Goal: Task Accomplishment & Management: Manage account settings

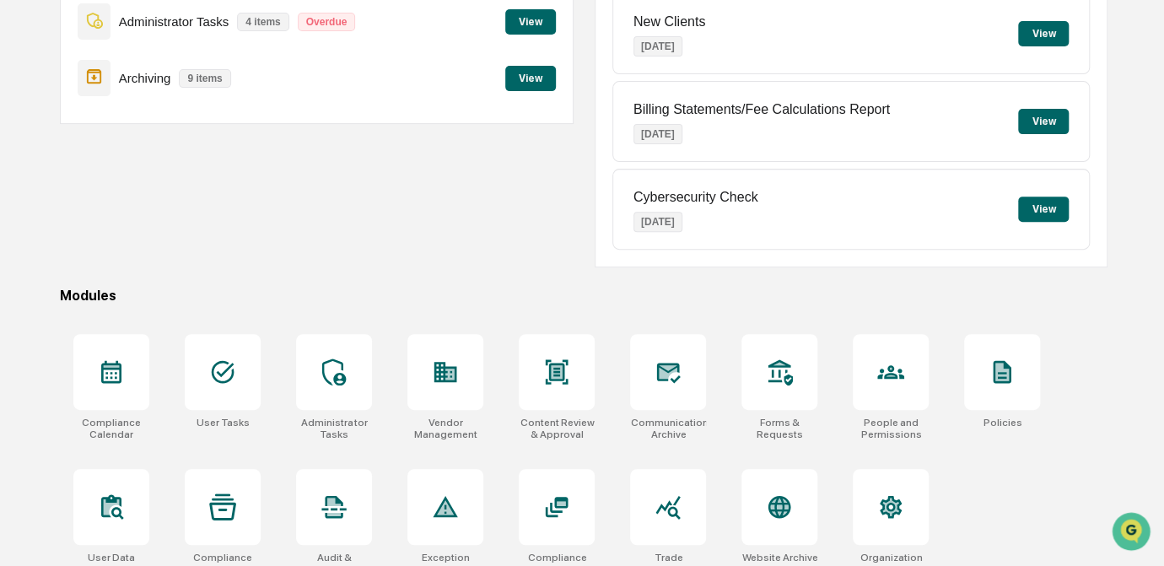
scroll to position [250, 0]
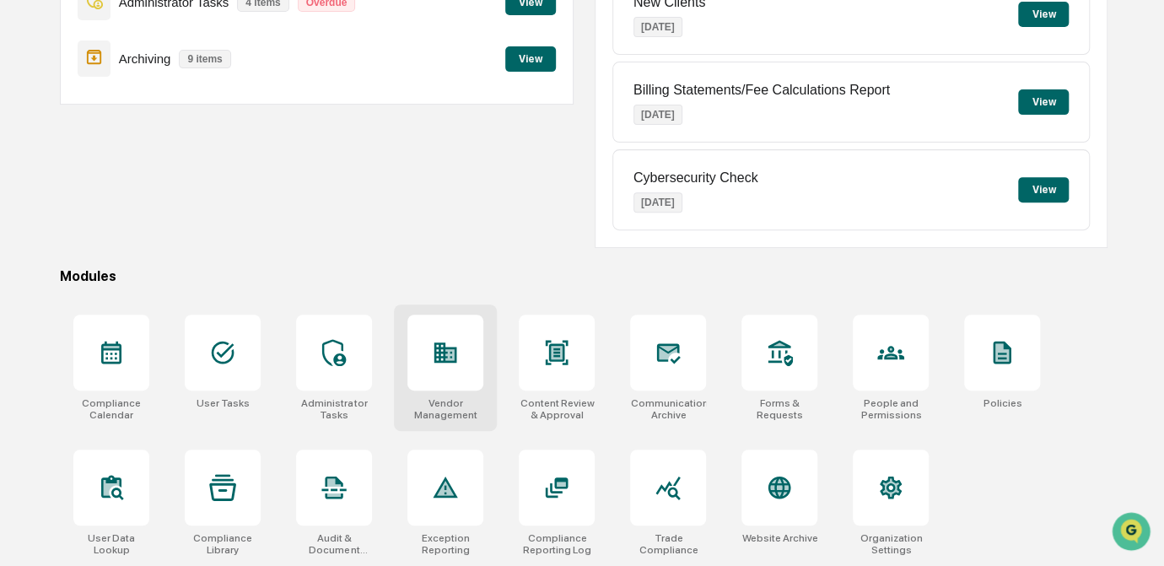
click at [459, 372] on div at bounding box center [445, 353] width 76 height 76
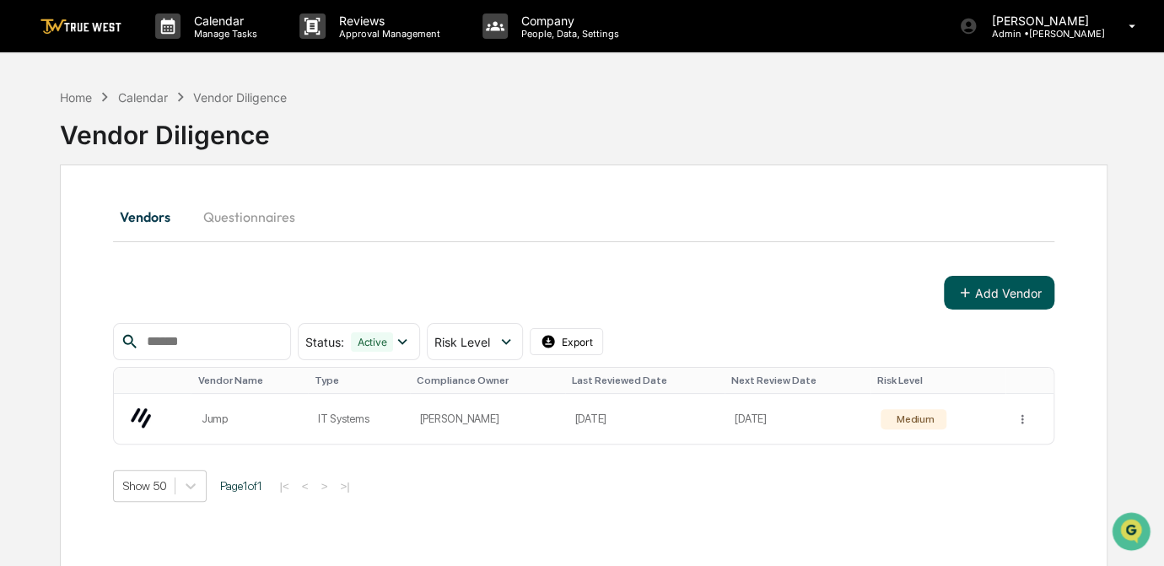
click at [982, 288] on button "Add Vendor" at bounding box center [999, 293] width 110 height 34
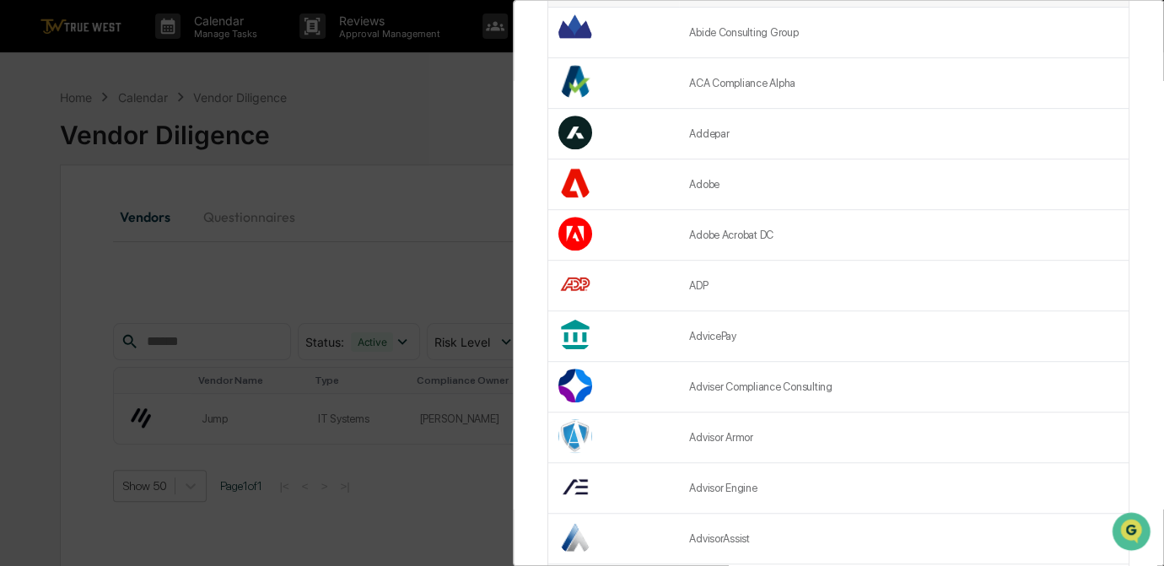
scroll to position [383, 0]
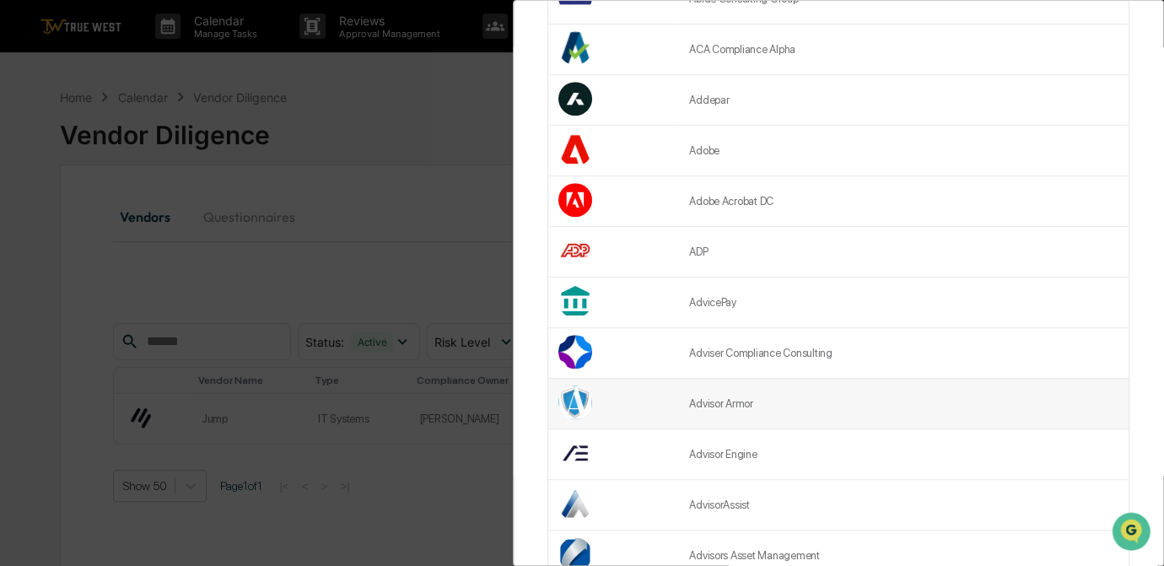
click at [687, 396] on td "Advisor Armor" at bounding box center [904, 404] width 450 height 51
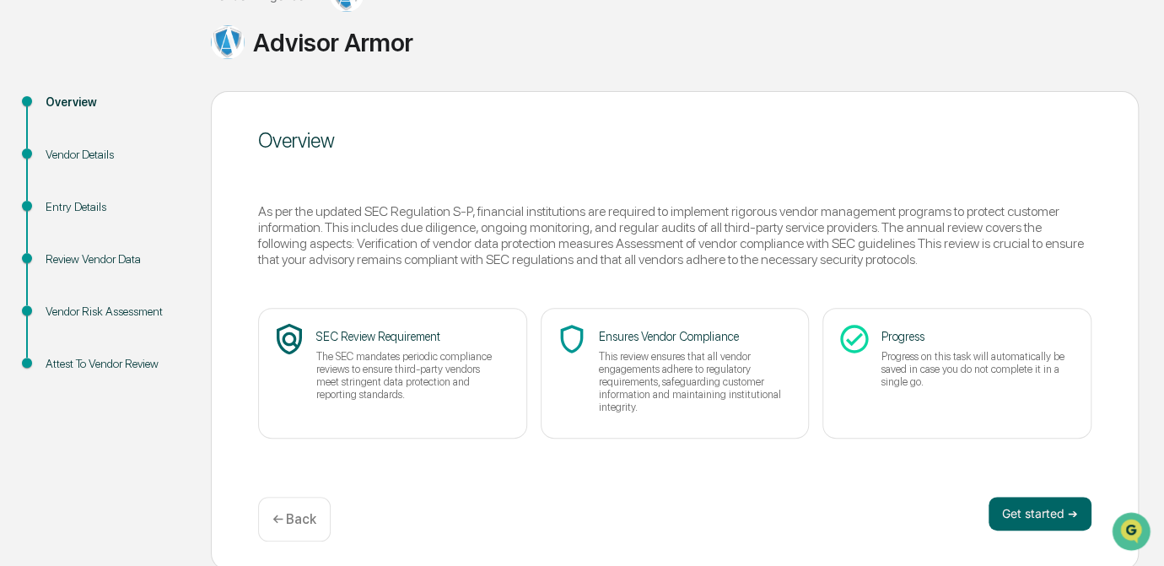
scroll to position [130, 0]
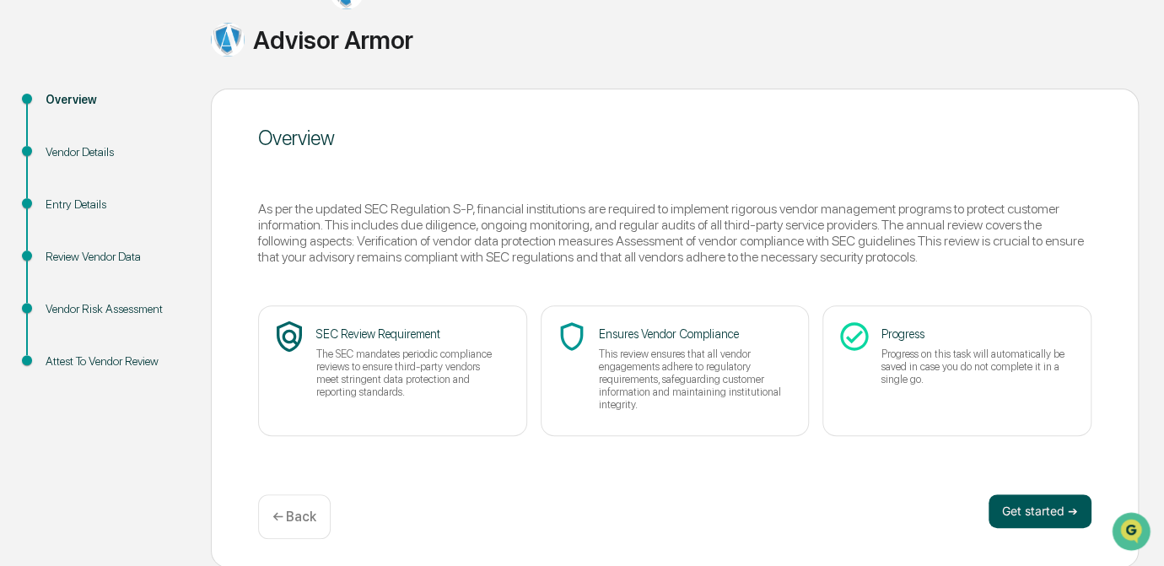
click at [1050, 510] on button "Get started ➔" at bounding box center [1039, 511] width 103 height 34
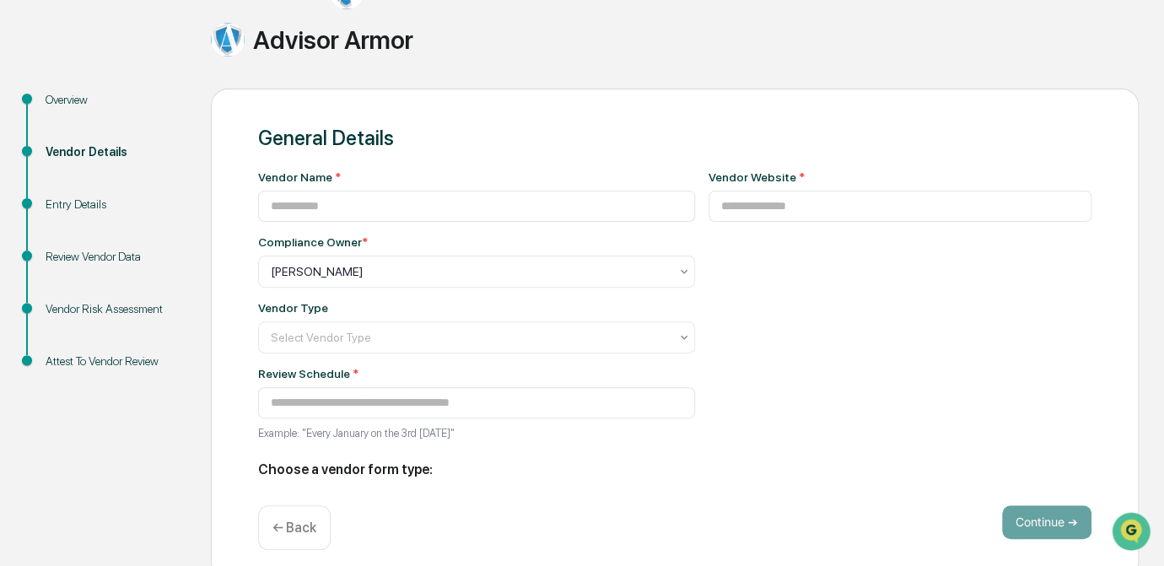
type input "**********"
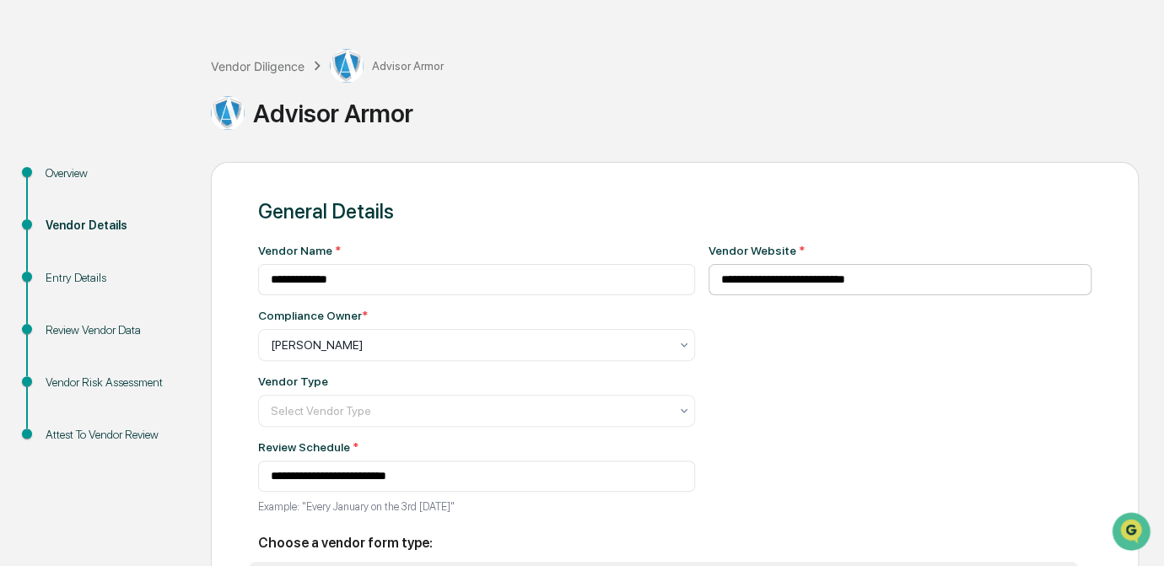
scroll to position [0, 0]
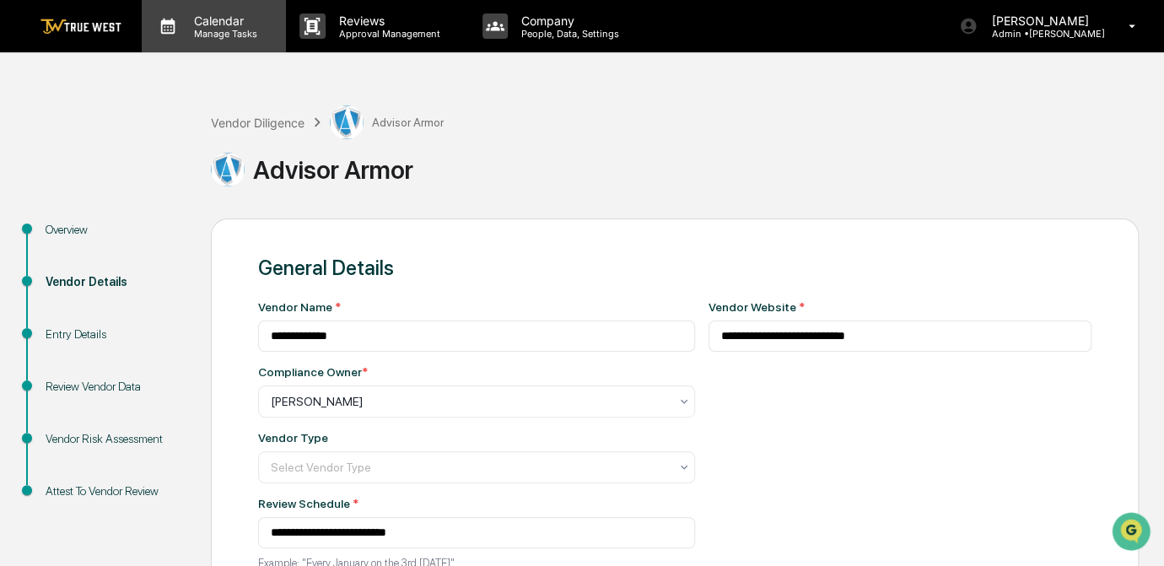
click at [228, 35] on p "Manage Tasks" at bounding box center [222, 34] width 85 height 12
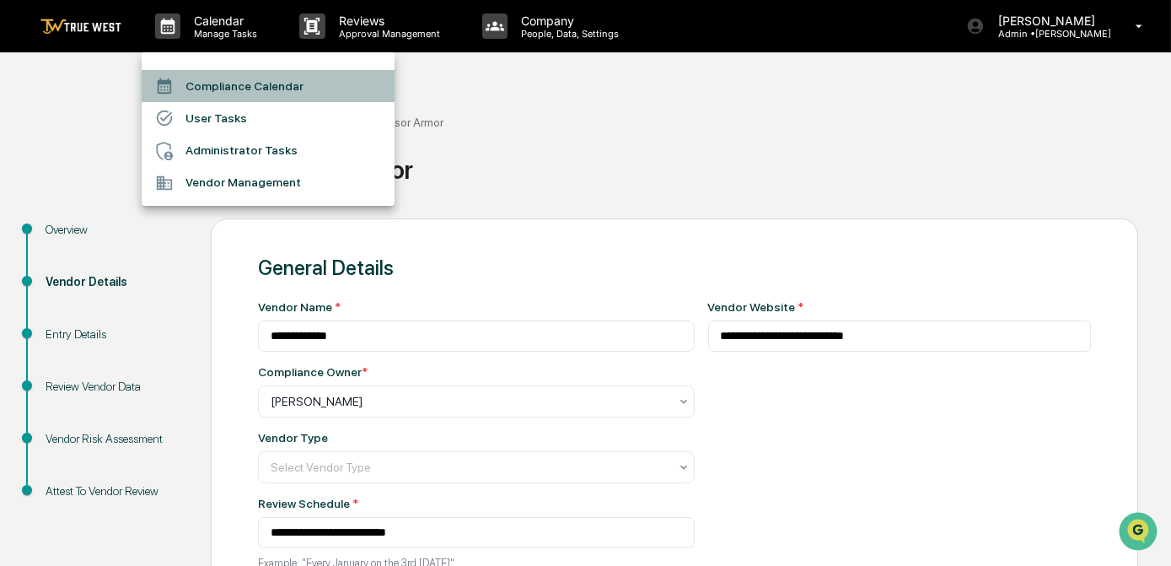
click at [228, 91] on li "Compliance Calendar" at bounding box center [268, 86] width 253 height 32
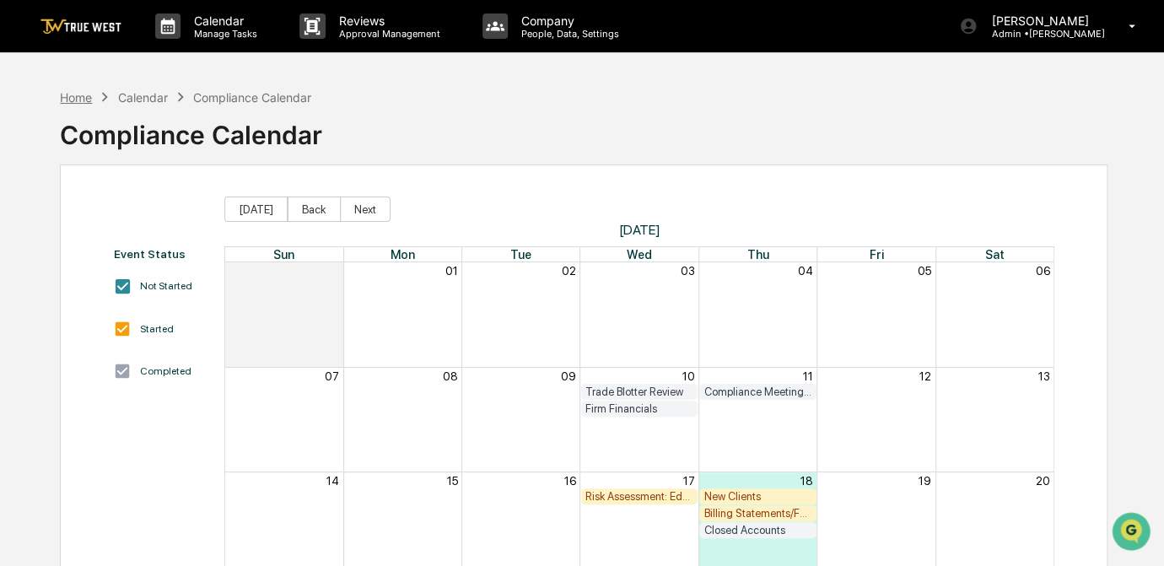
click at [74, 99] on div "Home" at bounding box center [76, 97] width 32 height 14
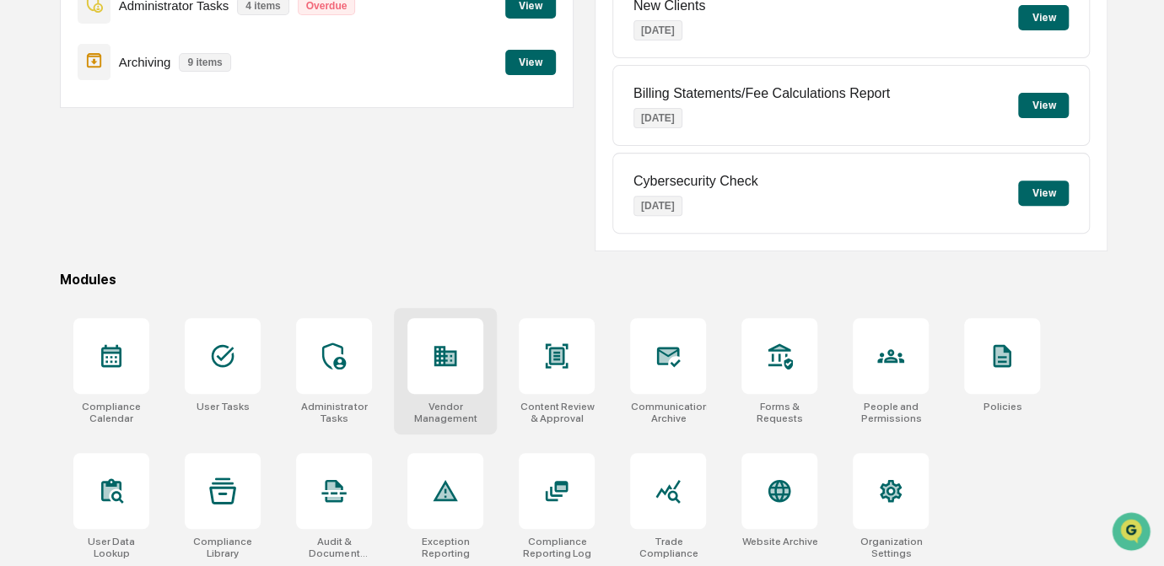
scroll to position [250, 0]
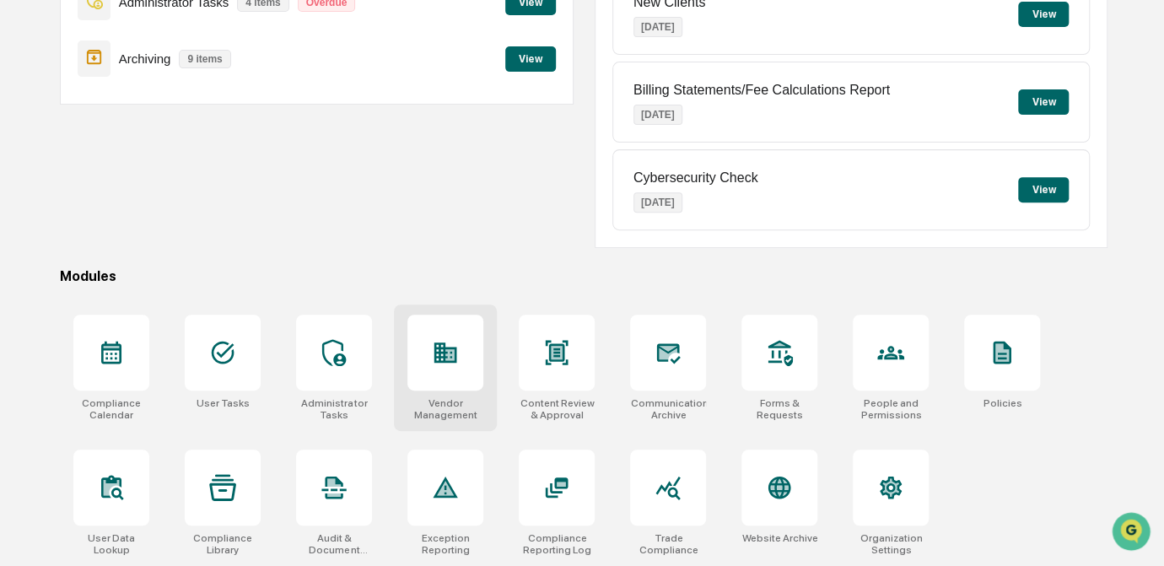
click at [450, 339] on icon at bounding box center [445, 352] width 27 height 27
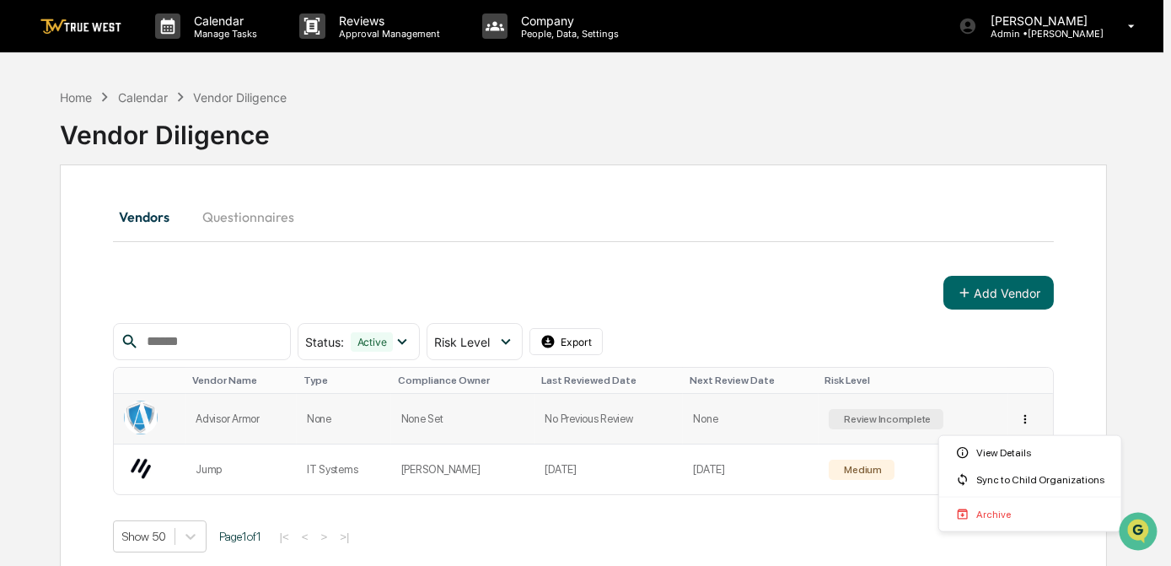
click at [1027, 419] on html "Calendar Manage Tasks Reviews Approval Management Company People, Data, Setting…" at bounding box center [585, 283] width 1171 height 566
click at [1020, 423] on html "Calendar Manage Tasks Reviews Approval Management Company People, Data, Setting…" at bounding box center [585, 283] width 1171 height 566
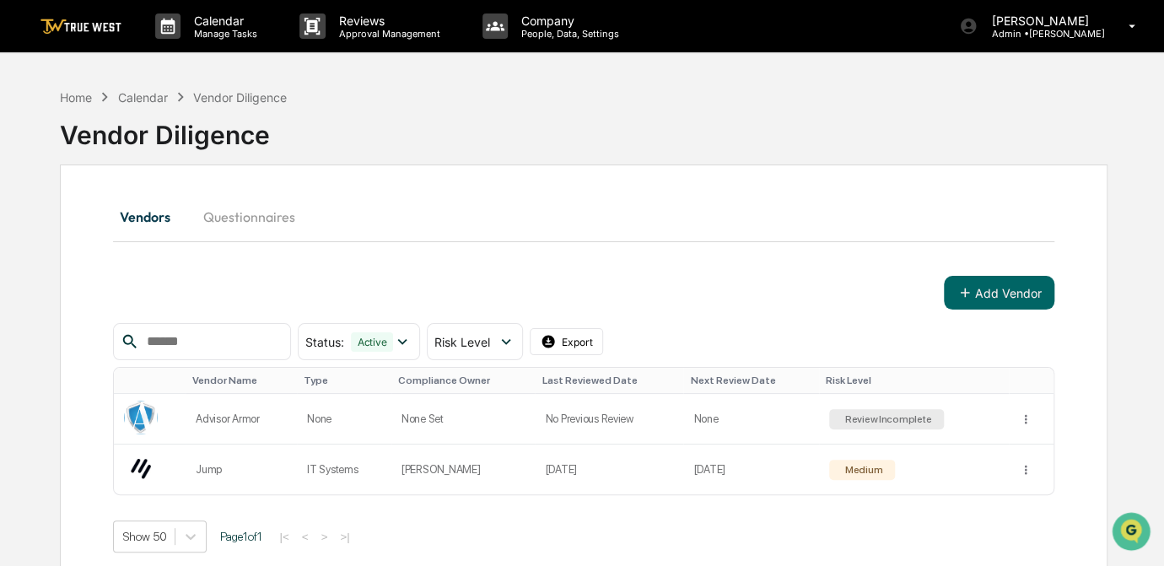
click at [1020, 423] on html "Calendar Manage Tasks Reviews Approval Management Company People, Data, Setting…" at bounding box center [582, 283] width 1164 height 566
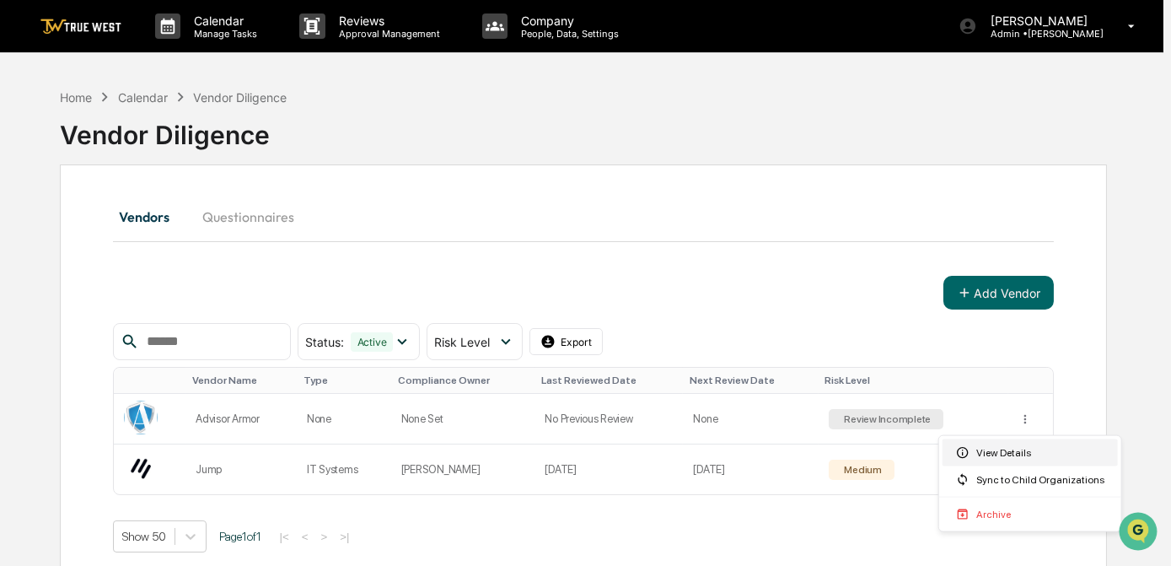
click at [1010, 459] on div "View Details" at bounding box center [1030, 452] width 175 height 27
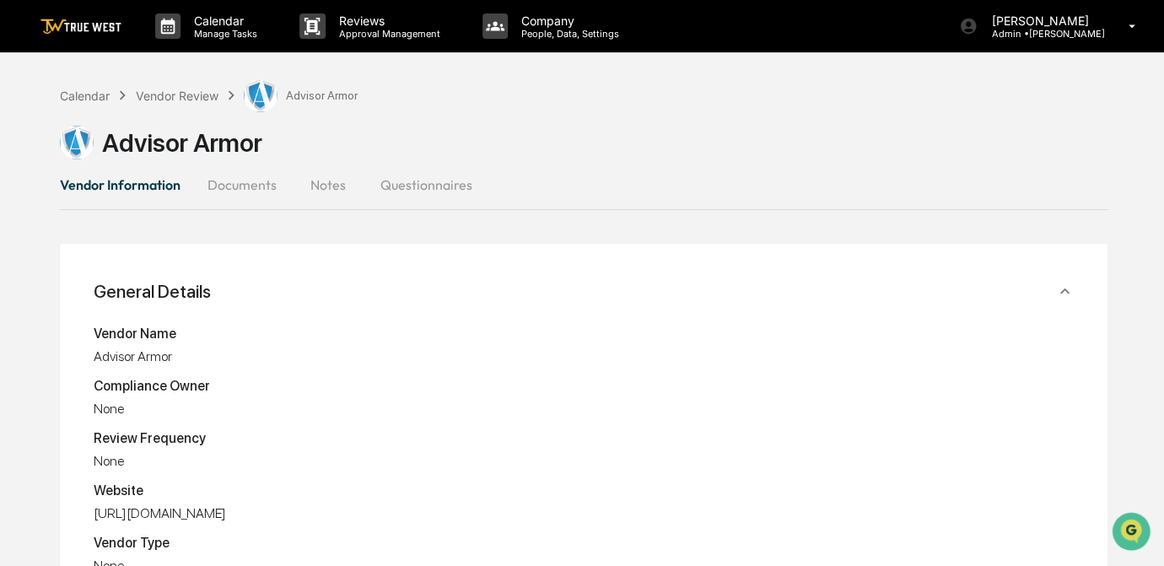
click at [224, 185] on button "Documents" at bounding box center [242, 184] width 96 height 40
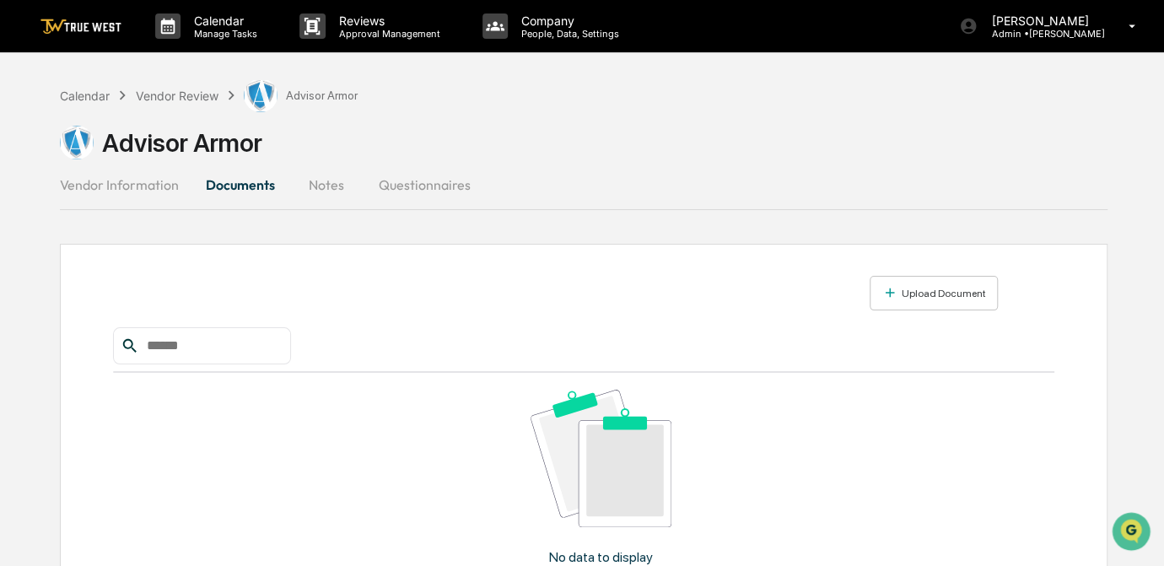
click at [330, 188] on button "Notes" at bounding box center [326, 184] width 76 height 40
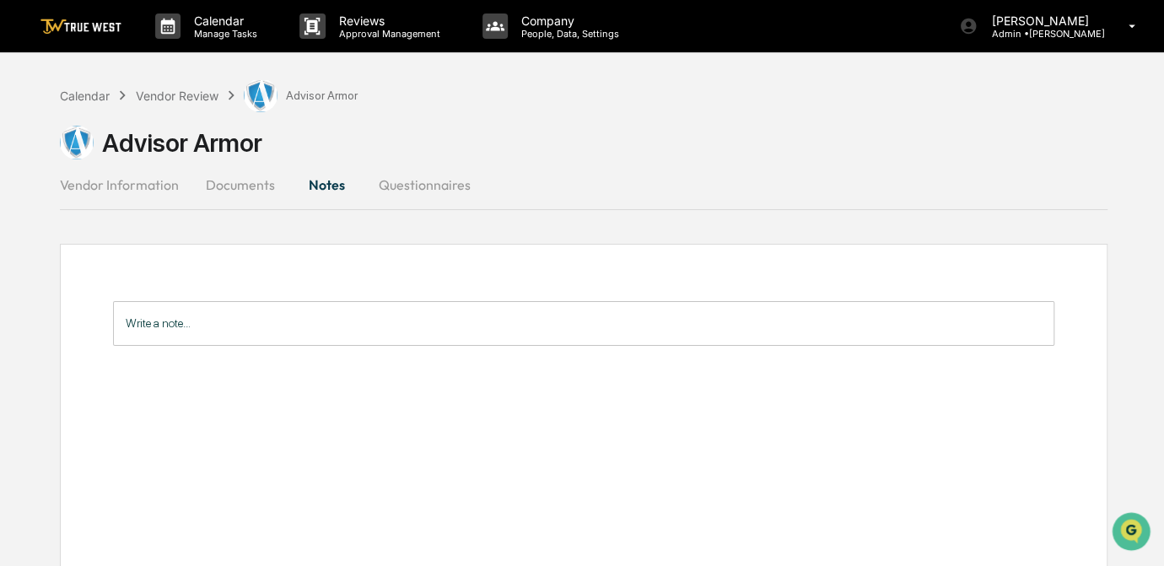
click at [402, 187] on button "Questionnaires" at bounding box center [423, 184] width 119 height 40
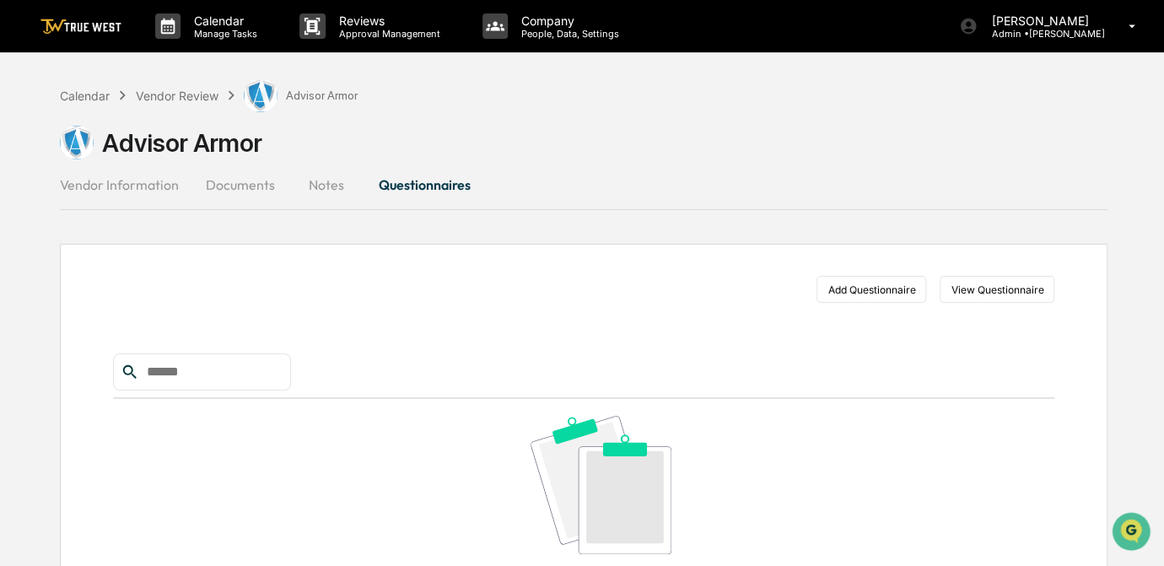
click at [227, 181] on button "Documents" at bounding box center [240, 184] width 96 height 40
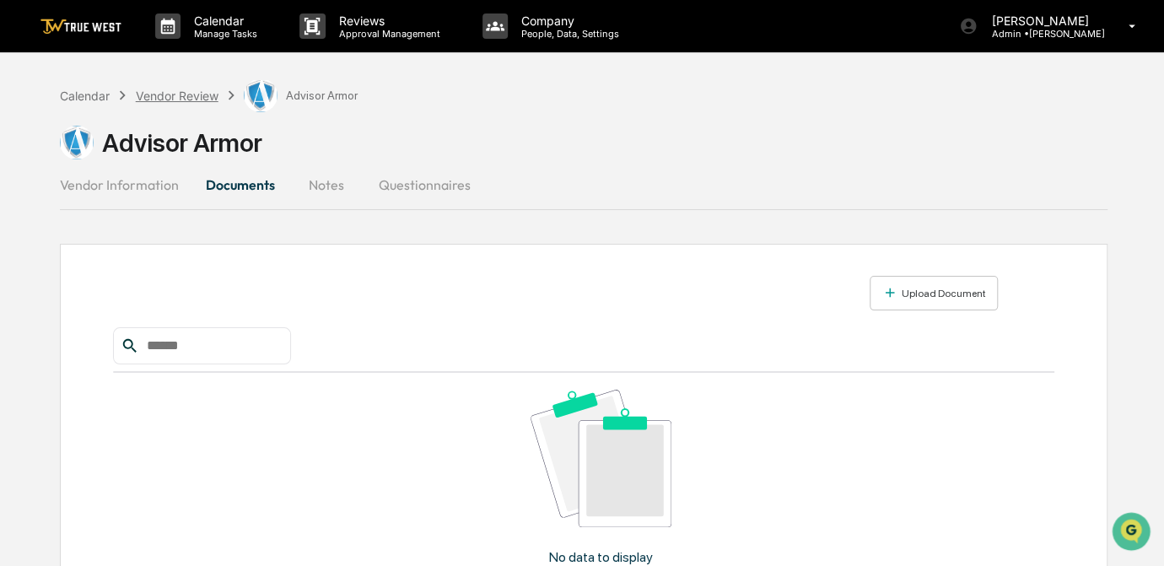
click at [182, 97] on div "Vendor Review" at bounding box center [177, 96] width 83 height 14
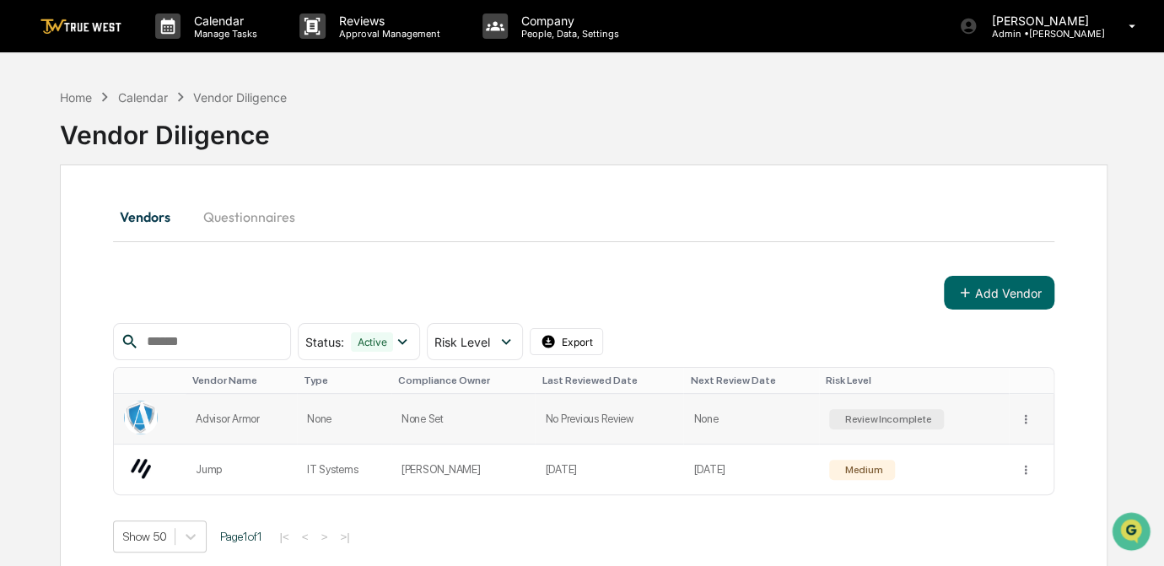
click at [175, 418] on td at bounding box center [150, 419] width 72 height 51
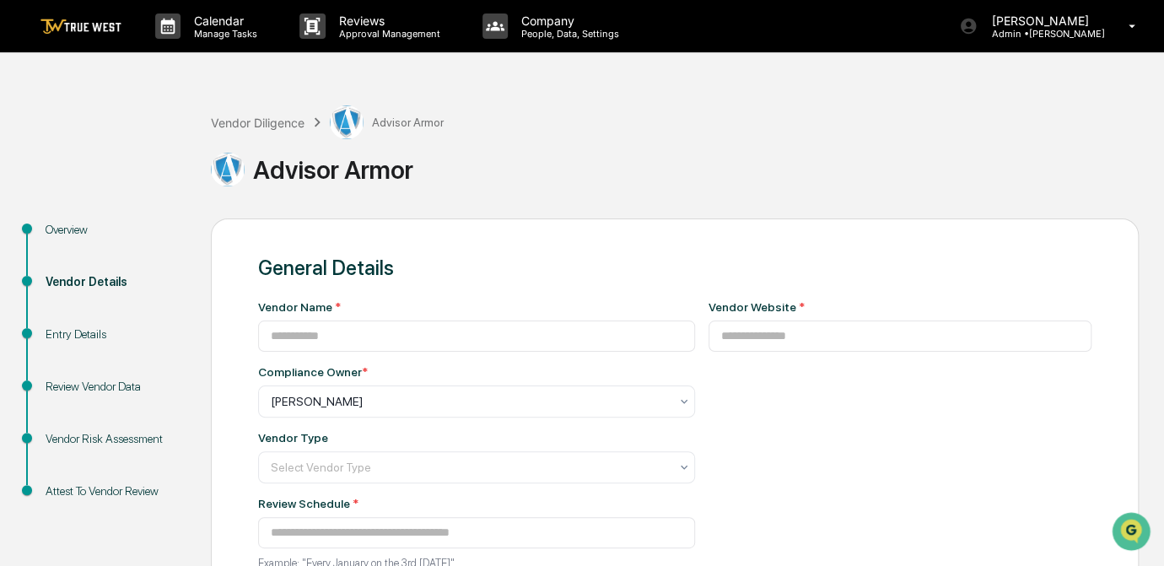
type input "**********"
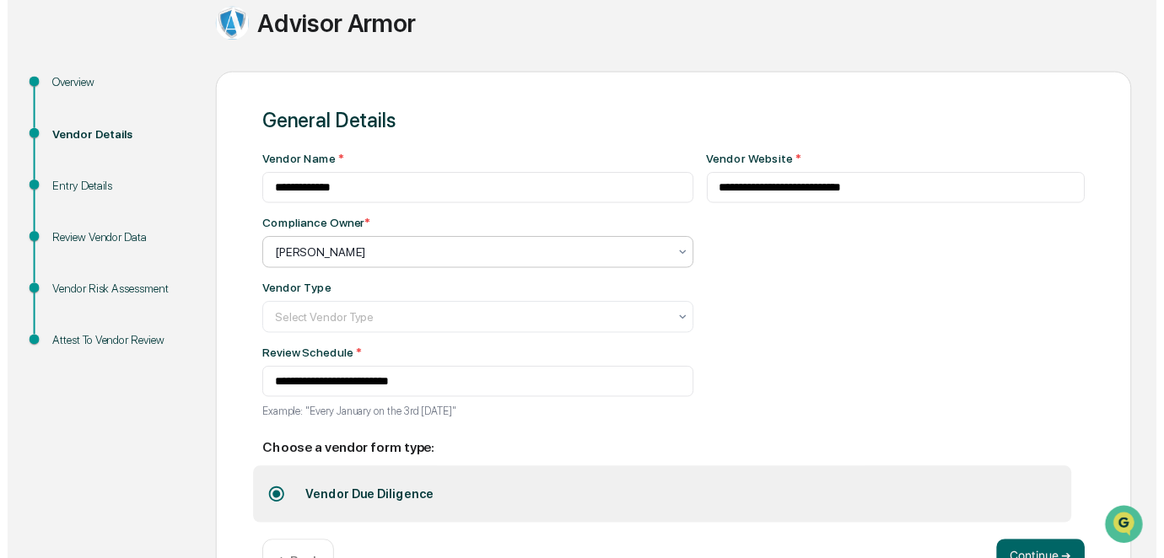
scroll to position [201, 0]
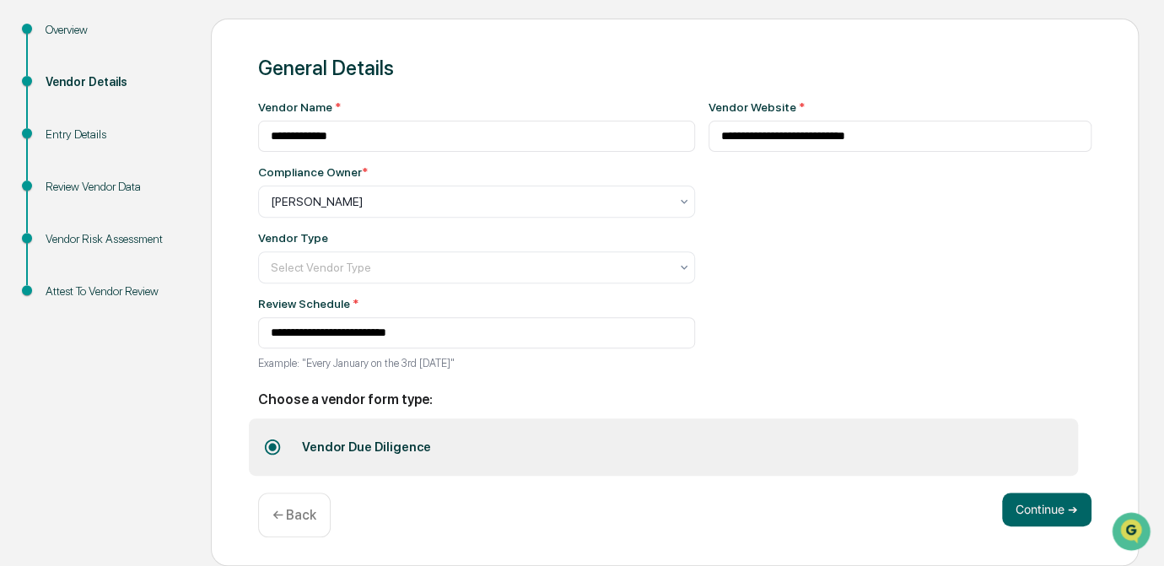
click at [288, 523] on div "← Back" at bounding box center [294, 515] width 73 height 45
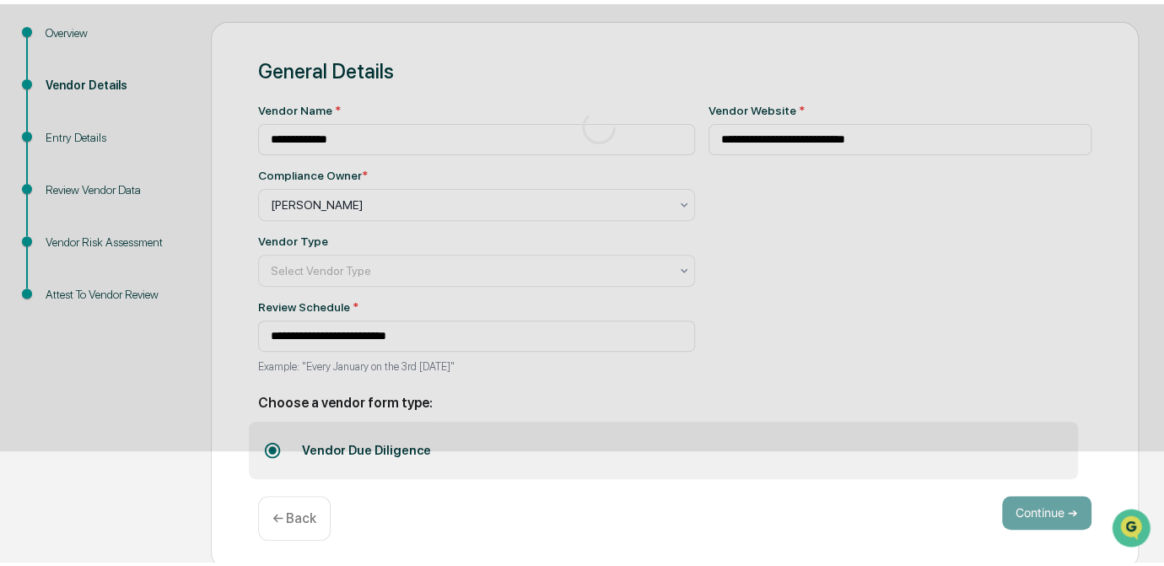
scroll to position [130, 0]
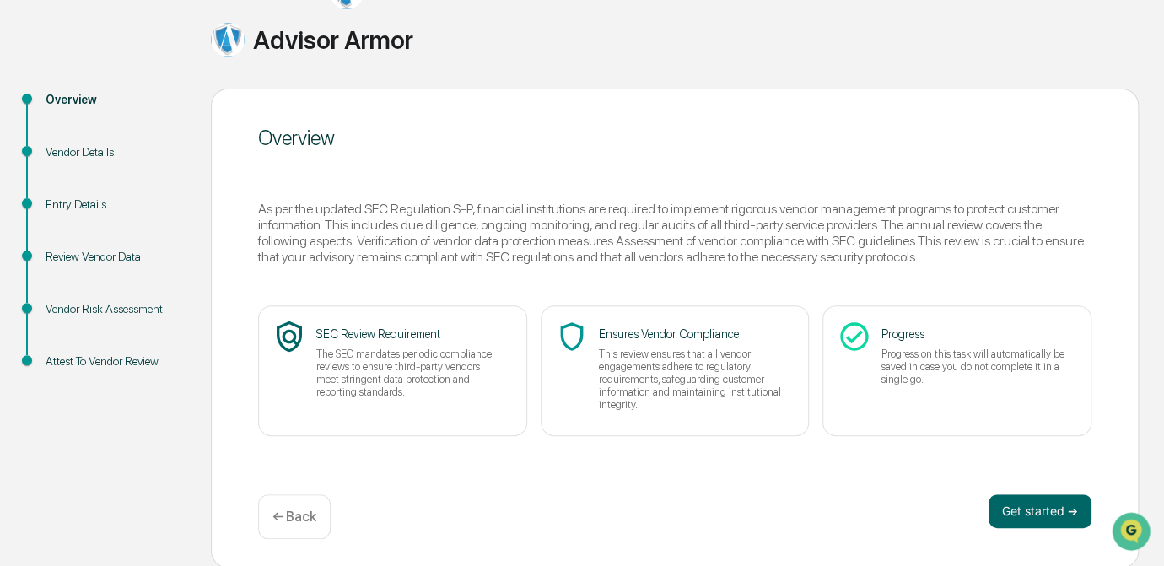
click at [288, 523] on p "← Back" at bounding box center [294, 517] width 44 height 16
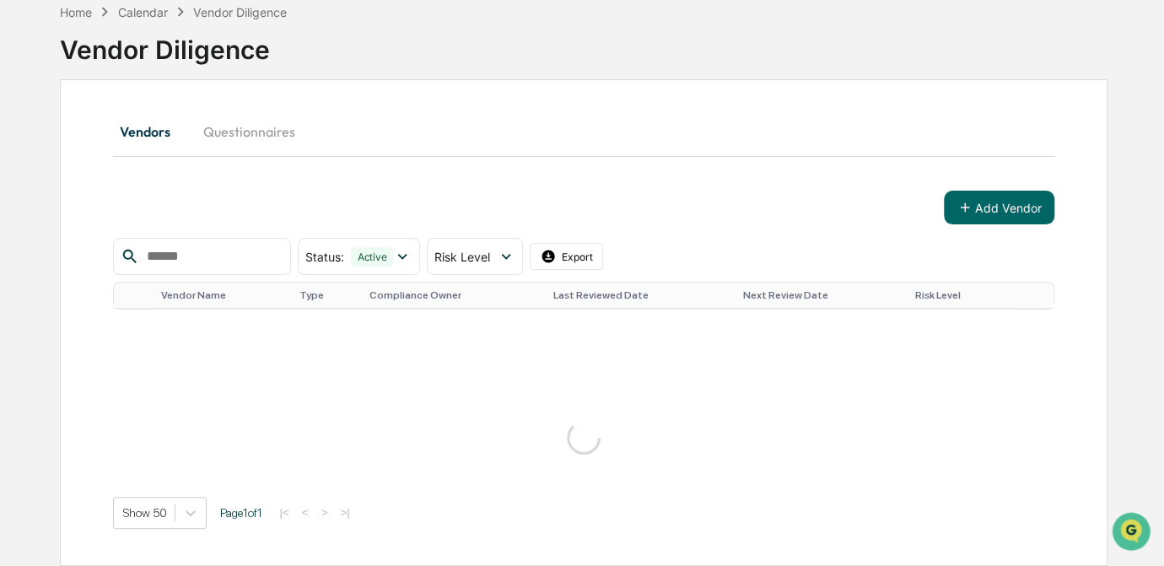
scroll to position [83, 0]
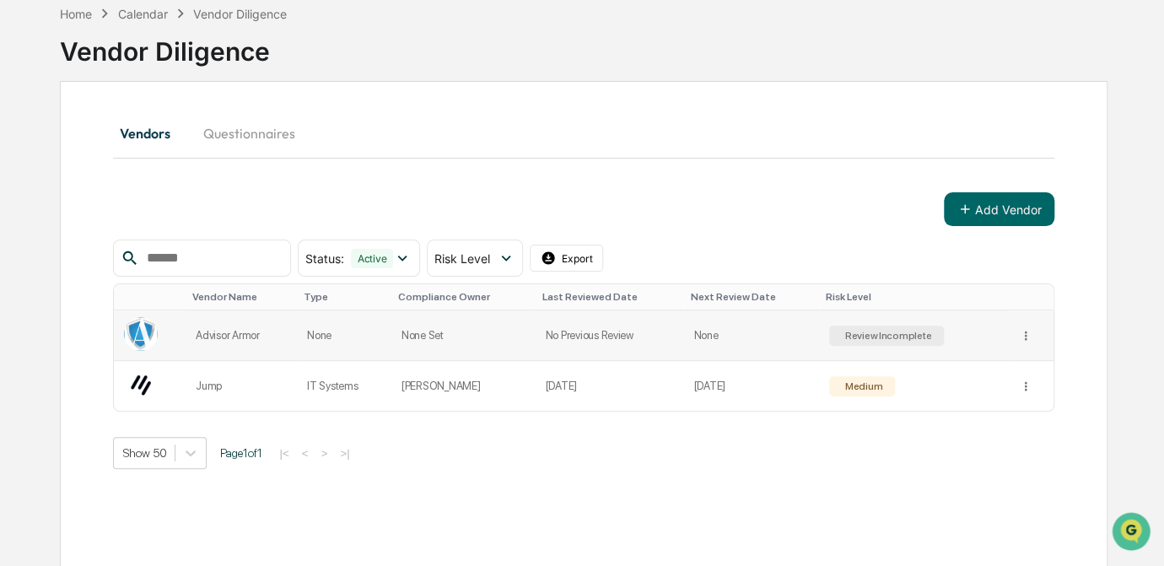
click at [899, 331] on div "Review Incomplete" at bounding box center [887, 336] width 90 height 12
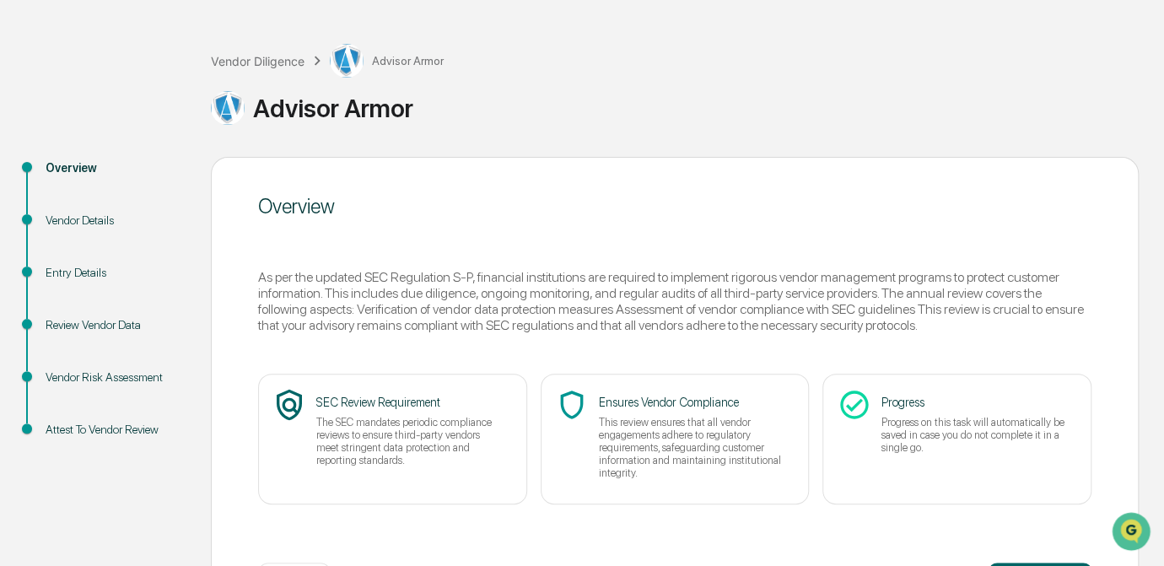
scroll to position [130, 0]
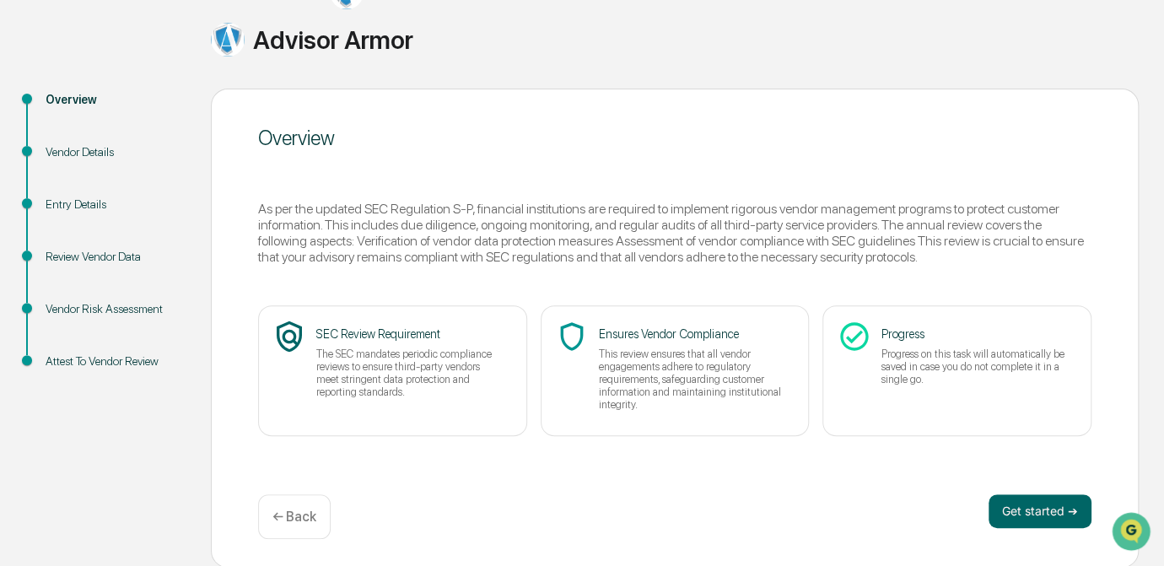
click at [298, 514] on p "← Back" at bounding box center [294, 517] width 44 height 16
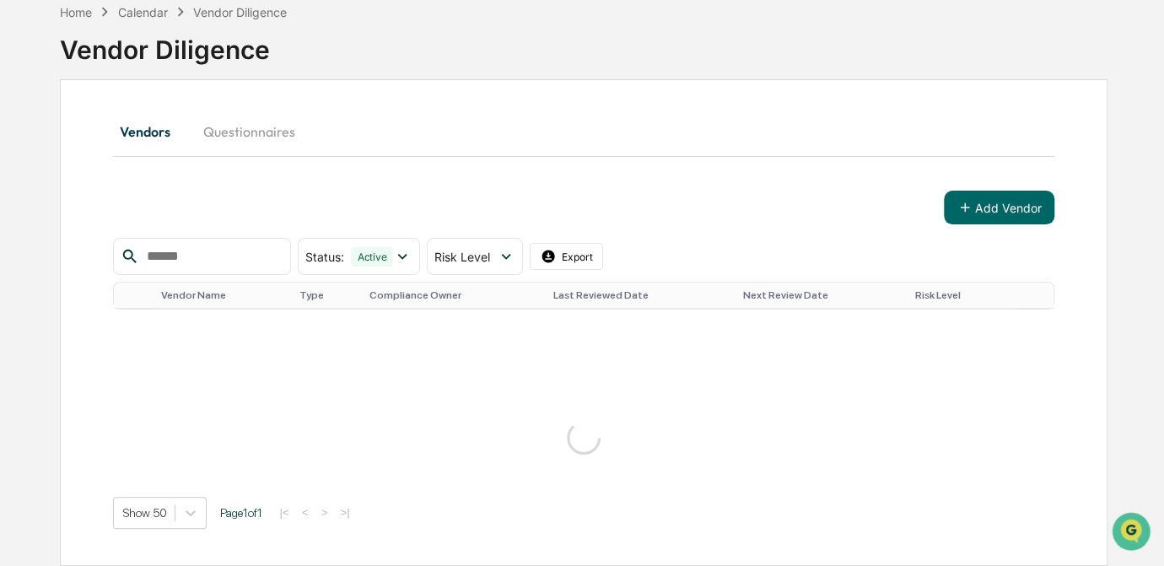
scroll to position [83, 0]
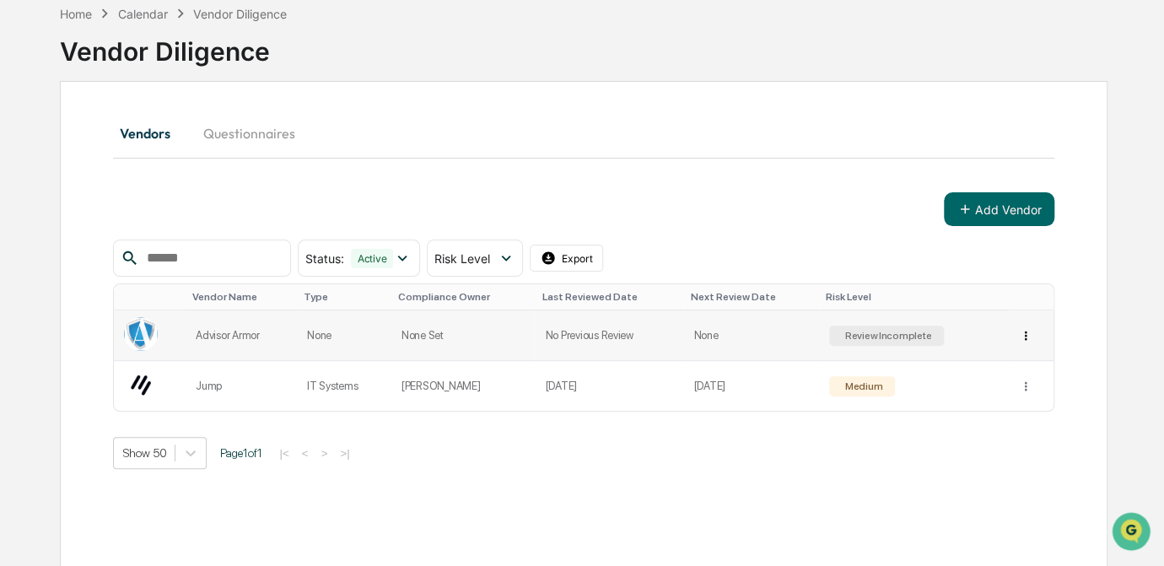
click at [1025, 337] on html "Calendar Manage Tasks Reviews Approval Management Company People, Data, Setting…" at bounding box center [582, 200] width 1164 height 566
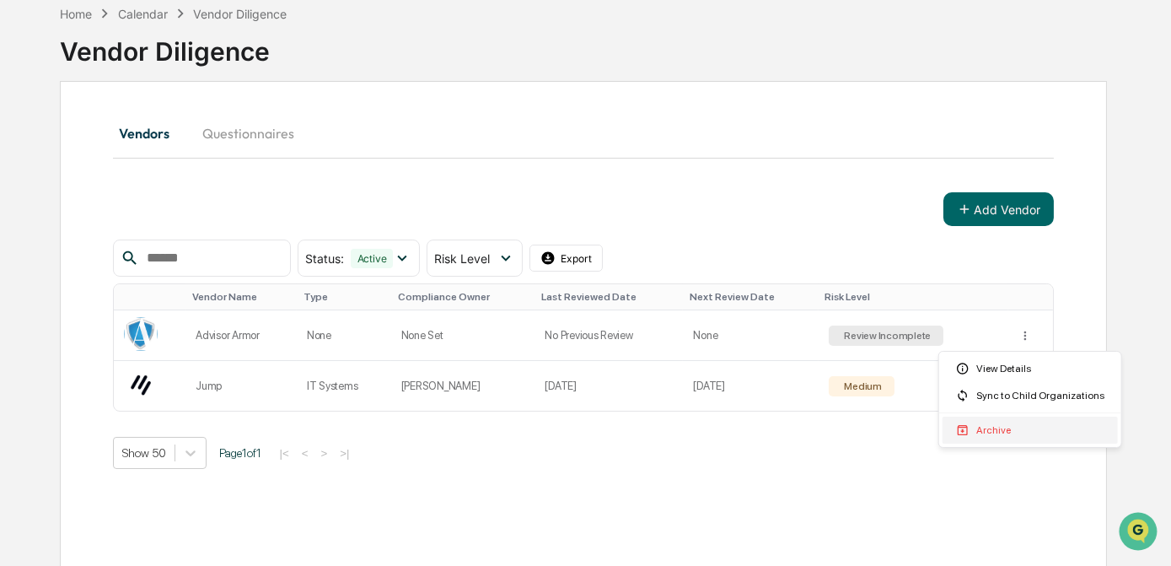
click at [974, 432] on div "Archive" at bounding box center [1030, 430] width 175 height 27
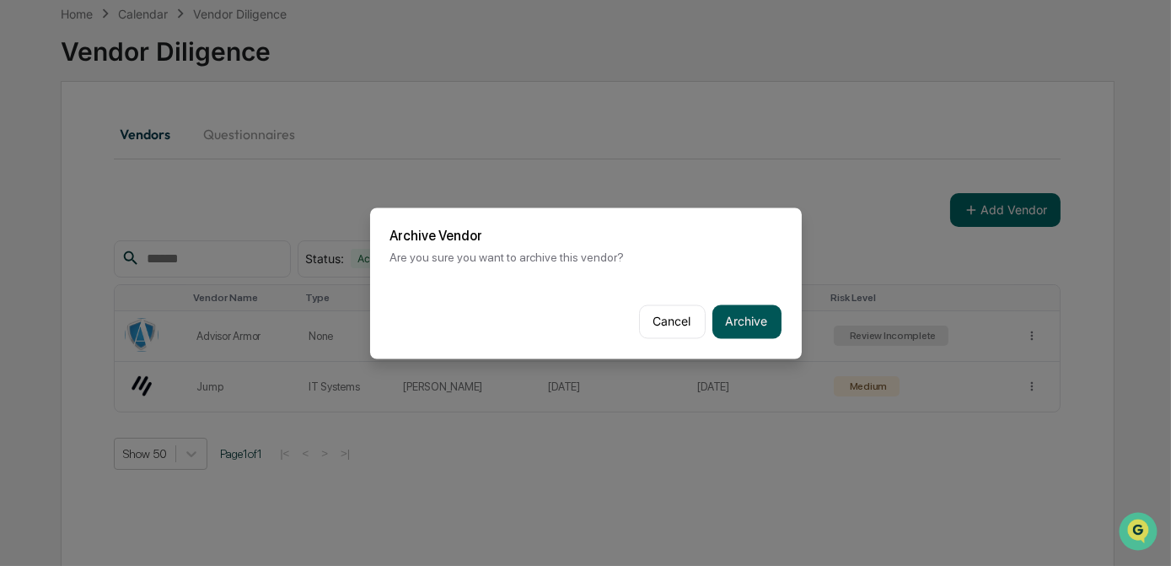
click at [759, 320] on button "Archive" at bounding box center [747, 321] width 69 height 34
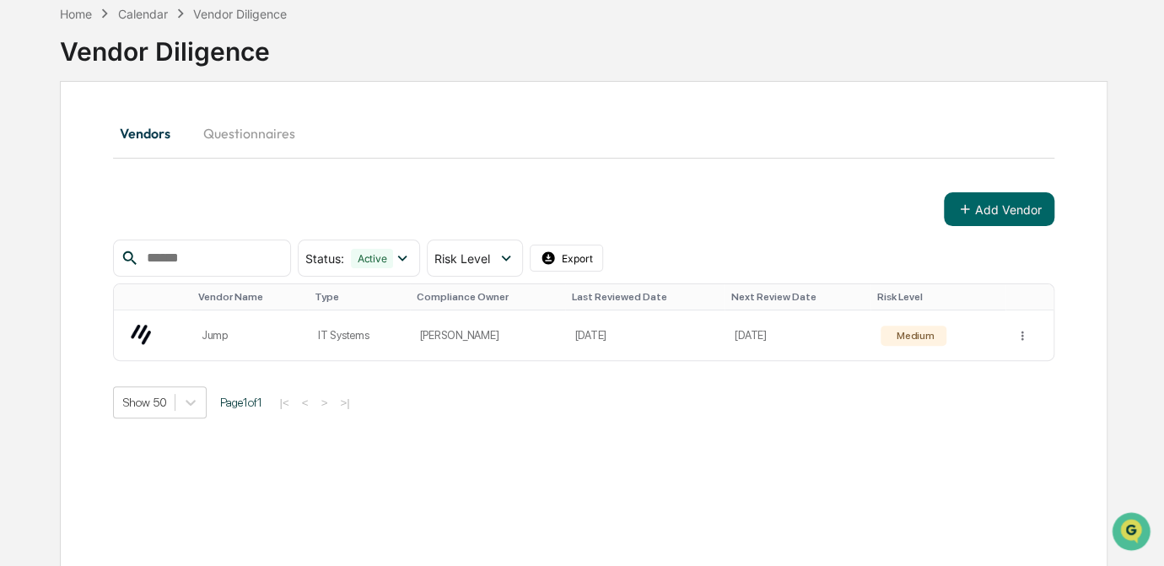
click at [797, 425] on div "Vendors Questionnaires Add Vendor Status : Active Select/Deselect All Active Ar…" at bounding box center [583, 324] width 1047 height 487
click at [563, 81] on div "Vendors Questionnaires Add Vendor Status : Active Select/Deselect All Active Ar…" at bounding box center [583, 324] width 1047 height 487
